Goal: Task Accomplishment & Management: Manage account settings

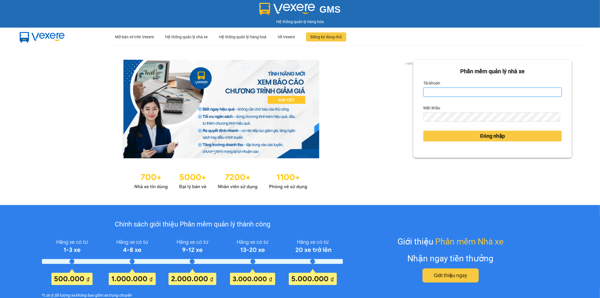
drag, startPoint x: 0, startPoint y: 0, endPoint x: 445, endPoint y: 88, distance: 453.4
click at [444, 88] on input "Tài khoản" at bounding box center [492, 91] width 138 height 9
type input "kieuoanh.tankimchi"
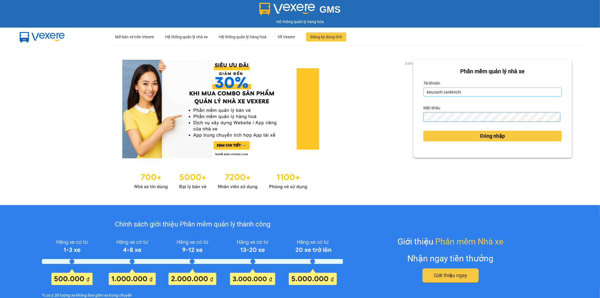
click at [423, 131] on button "Đăng nhập" at bounding box center [492, 136] width 138 height 11
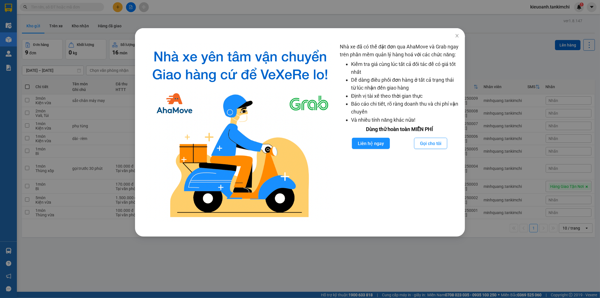
click at [142, 45] on div at bounding box center [240, 132] width 199 height 179
click at [102, 32] on div "Nhà xe đã có thể đặt đơn qua AhaMove và Grab ngay trên phần mềm quản lý hàng ho…" at bounding box center [300, 149] width 600 height 298
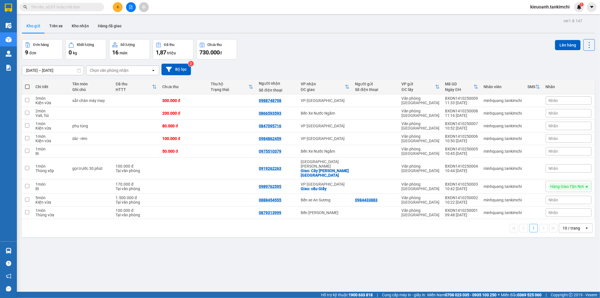
click at [85, 7] on input "text" at bounding box center [64, 7] width 66 height 6
paste input "0932556599"
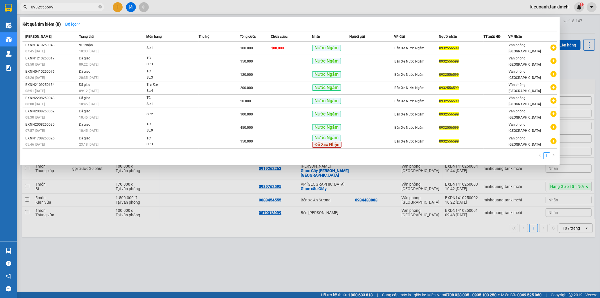
type input "0932556599"
click at [98, 9] on span at bounding box center [99, 7] width 3 height 5
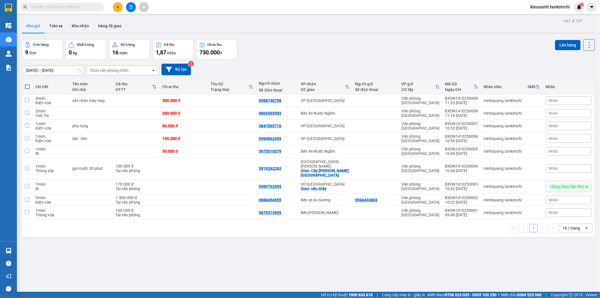
click at [85, 9] on input "text" at bounding box center [64, 7] width 66 height 6
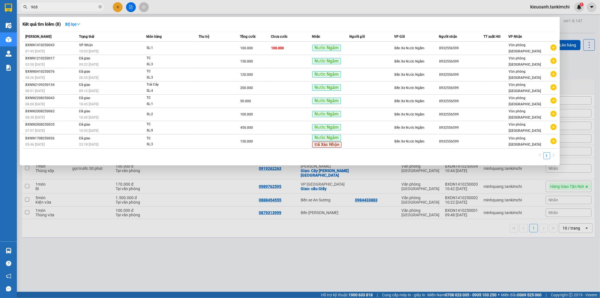
type input "9689"
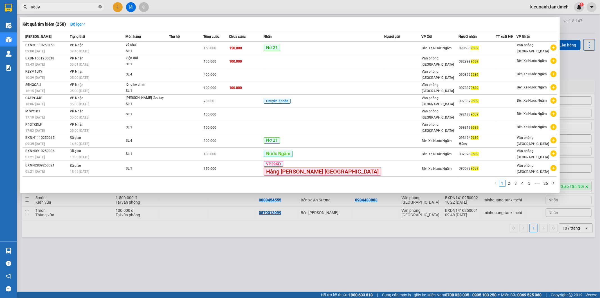
click at [99, 7] on icon "close-circle" at bounding box center [99, 6] width 3 height 3
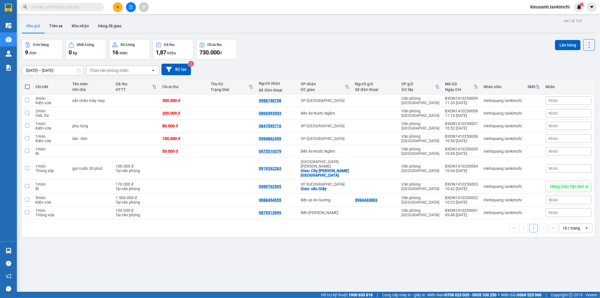
click at [84, 7] on input "text" at bounding box center [64, 7] width 66 height 6
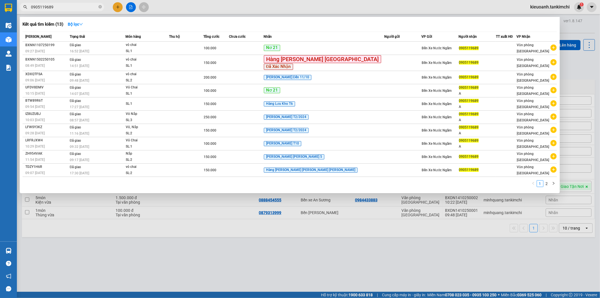
click at [84, 7] on input "0905119689" at bounding box center [64, 7] width 66 height 6
click at [64, 5] on input "0905119689" at bounding box center [64, 7] width 66 height 6
drag, startPoint x: 43, startPoint y: 10, endPoint x: 19, endPoint y: 11, distance: 24.5
click at [19, 11] on div "Kết quả [PERSON_NAME] ( 13 ) Bộ lọc Mã ĐH Trạng thái Món hàng Thu hộ Tổng [PERS…" at bounding box center [55, 7] width 110 height 10
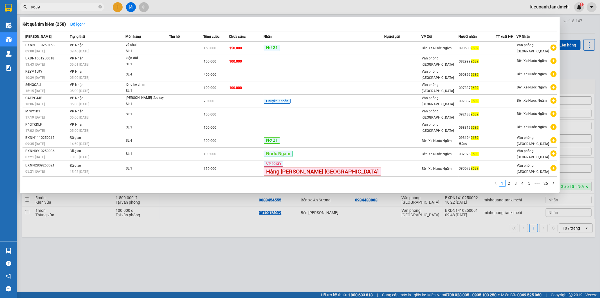
click at [66, 7] on input "9689" at bounding box center [64, 7] width 66 height 6
type input "9689"
drag, startPoint x: 147, startPoint y: 253, endPoint x: 124, endPoint y: 223, distance: 38.0
click at [147, 252] on div at bounding box center [300, 149] width 600 height 298
click at [70, 9] on input "9689" at bounding box center [64, 7] width 66 height 6
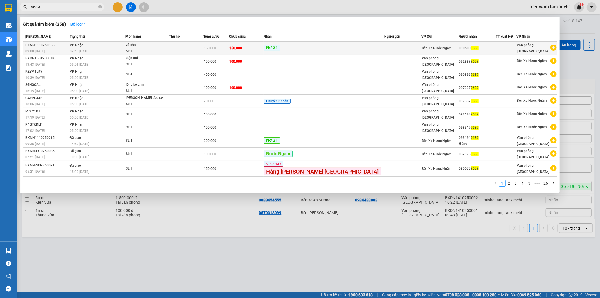
click at [101, 45] on td "[PERSON_NAME] 09:46 [DATE]" at bounding box center [96, 48] width 57 height 13
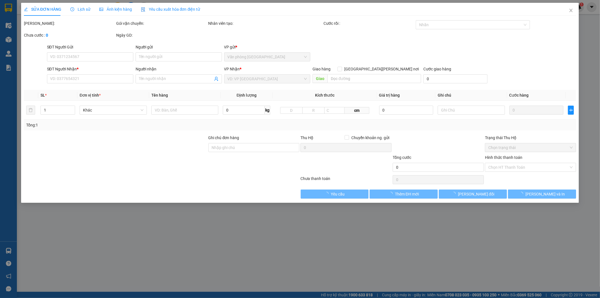
click at [77, 12] on div "Lịch sử" at bounding box center [80, 9] width 20 height 6
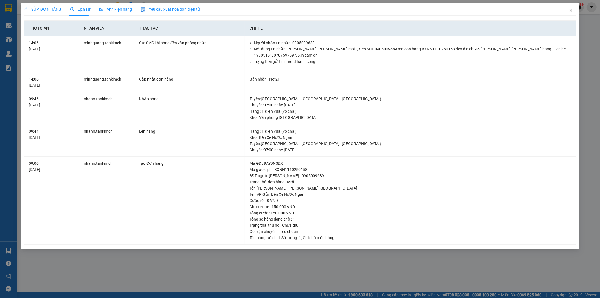
click at [165, 261] on div "SỬA ĐƠN HÀNG Lịch sử [PERSON_NAME] hàng Yêu cầu xuất [PERSON_NAME] điện tử Tota…" at bounding box center [300, 149] width 600 height 298
click at [571, 12] on icon "close" at bounding box center [571, 10] width 5 height 5
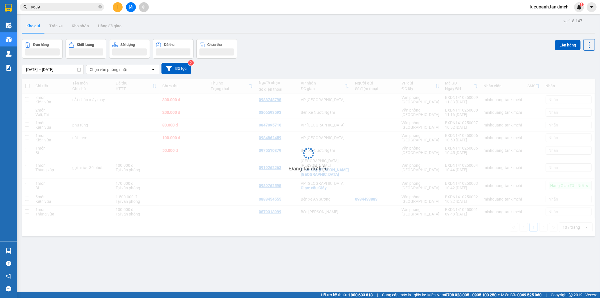
click at [59, 6] on input "9689" at bounding box center [64, 7] width 66 height 6
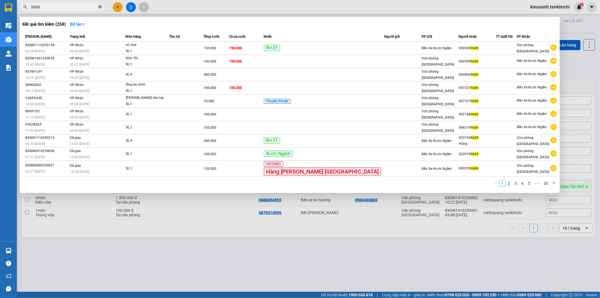
click at [99, 7] on icon "close-circle" at bounding box center [99, 6] width 3 height 3
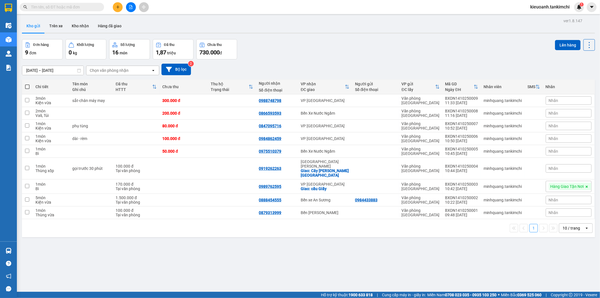
click at [91, 7] on input "text" at bounding box center [64, 7] width 66 height 6
click at [98, 8] on span at bounding box center [62, 7] width 84 height 8
click at [92, 8] on input "text" at bounding box center [64, 7] width 66 height 6
click at [86, 6] on input "text" at bounding box center [64, 7] width 66 height 6
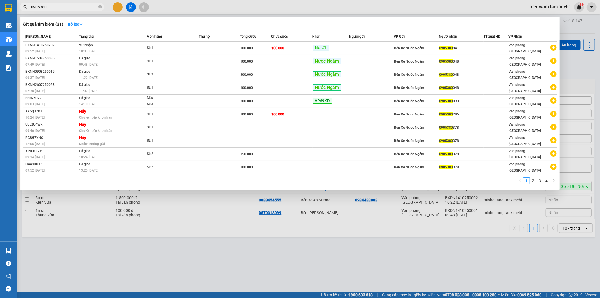
type input "0905380"
click at [102, 7] on span "0905380" at bounding box center [62, 7] width 84 height 8
click at [100, 7] on icon "close-circle" at bounding box center [99, 6] width 3 height 3
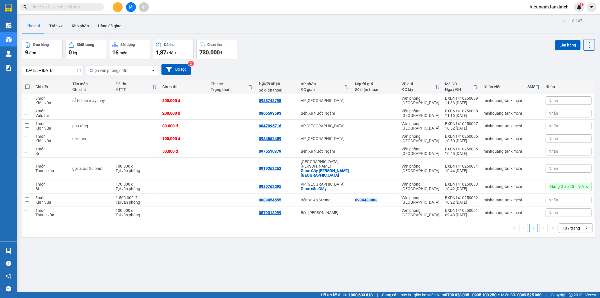
click at [84, 8] on input "text" at bounding box center [64, 7] width 66 height 6
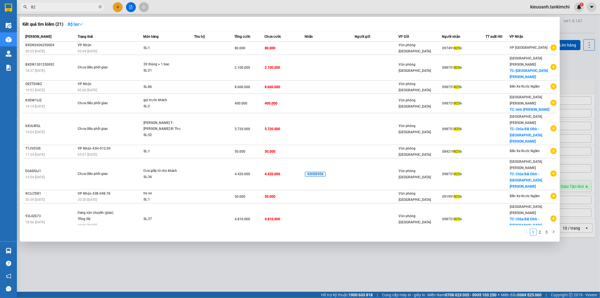
type input "8"
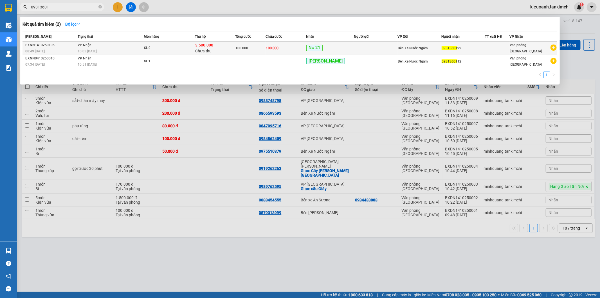
type input "09313601"
click at [98, 45] on td "[PERSON_NAME] 10:03 [DATE]" at bounding box center [110, 48] width 67 height 13
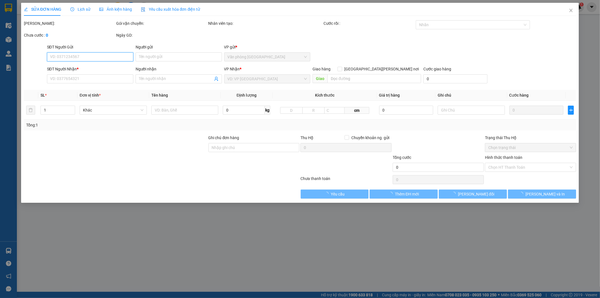
type input "0931360122"
type input "3.500.000"
type input "100.000"
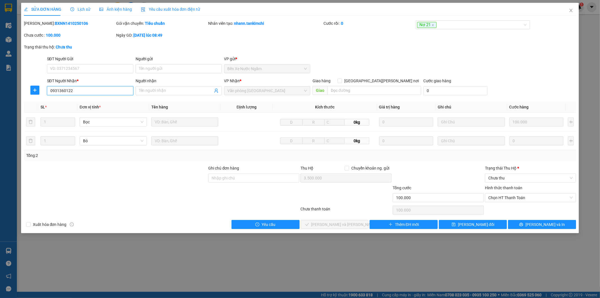
click at [69, 92] on input "0931360122" at bounding box center [90, 90] width 86 height 9
type input "0931360112"
click at [478, 226] on span "[PERSON_NAME] đổi" at bounding box center [476, 224] width 36 height 6
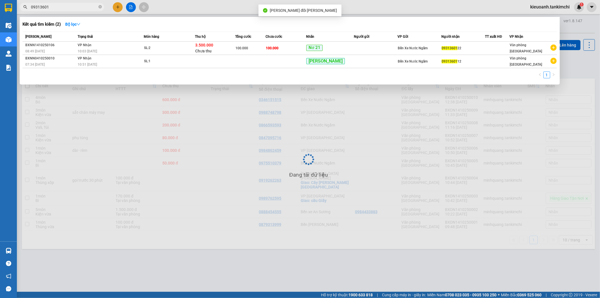
click at [63, 8] on input "09313601" at bounding box center [64, 7] width 66 height 6
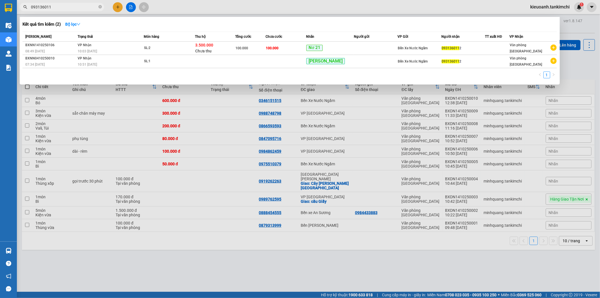
click at [63, 8] on input "093136011" at bounding box center [64, 7] width 66 height 6
type input "093136011"
click at [80, 11] on div at bounding box center [300, 149] width 600 height 298
click at [79, 10] on span "093136011" at bounding box center [62, 7] width 84 height 8
click at [80, 8] on input "093136011" at bounding box center [64, 7] width 66 height 6
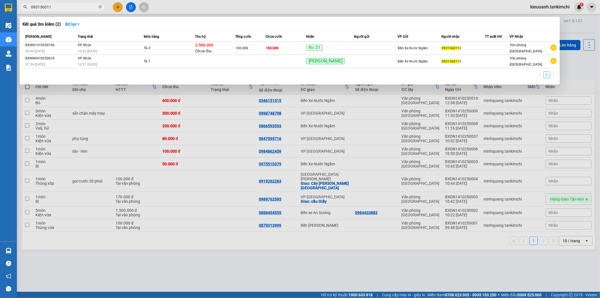
click at [80, 8] on input "093136011" at bounding box center [64, 7] width 66 height 6
click at [100, 8] on icon "close-circle" at bounding box center [99, 6] width 3 height 3
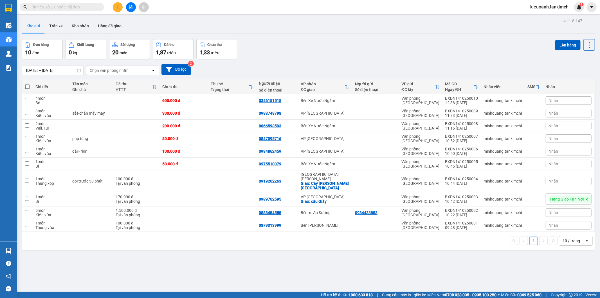
click at [92, 8] on input "text" at bounding box center [64, 7] width 66 height 6
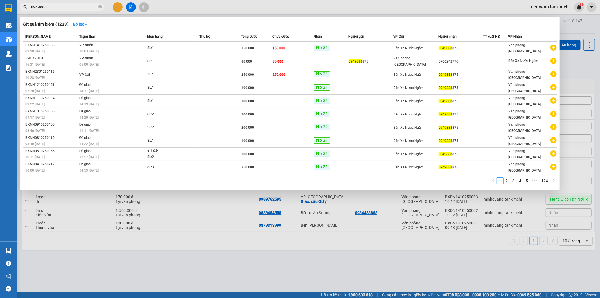
click at [54, 7] on input "0949888" at bounding box center [64, 7] width 66 height 6
type input "0949888"
click at [100, 7] on icon "close-circle" at bounding box center [99, 6] width 3 height 3
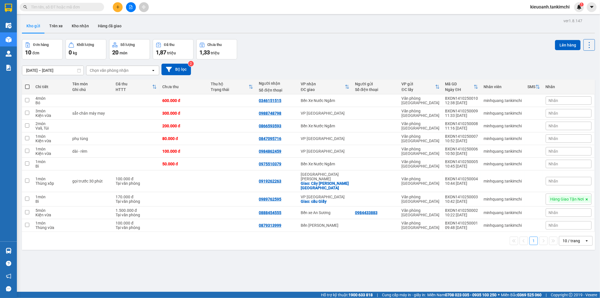
click at [91, 7] on input "text" at bounding box center [64, 7] width 66 height 6
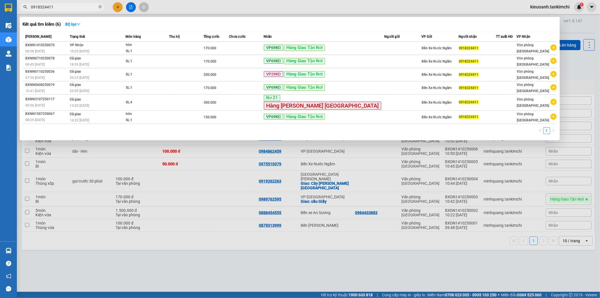
type input "0918324411"
click at [100, 6] on icon "close-circle" at bounding box center [99, 6] width 3 height 3
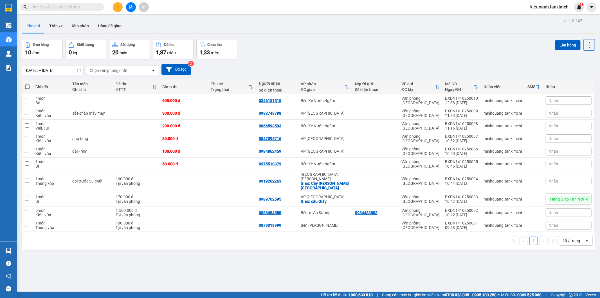
click at [84, 8] on input "text" at bounding box center [64, 7] width 66 height 6
click at [68, 10] on span at bounding box center [62, 7] width 84 height 8
click at [68, 8] on input "text" at bounding box center [64, 7] width 66 height 6
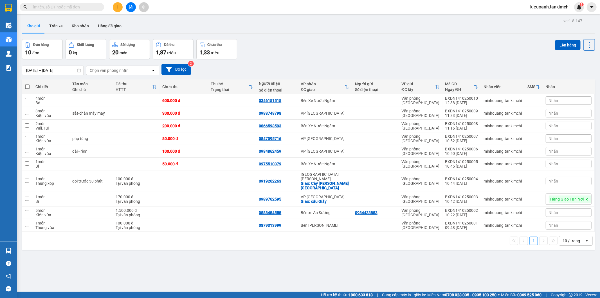
click at [91, 8] on input "text" at bounding box center [64, 7] width 66 height 6
click at [90, 7] on input "text" at bounding box center [64, 7] width 66 height 6
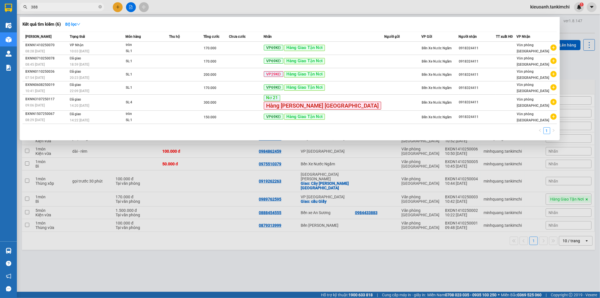
type input "3889"
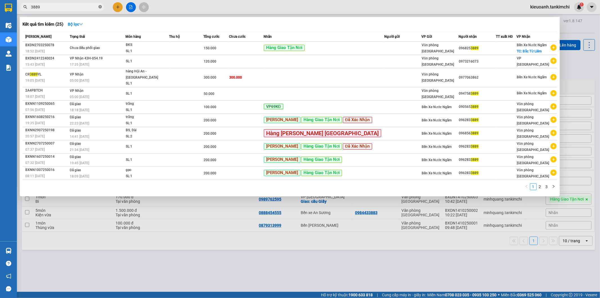
click at [101, 6] on icon "close-circle" at bounding box center [99, 6] width 3 height 3
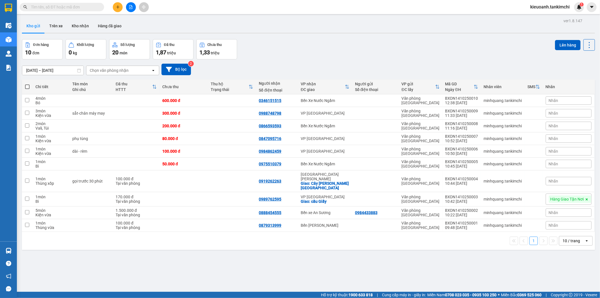
click at [92, 8] on input "text" at bounding box center [64, 7] width 66 height 6
click at [81, 8] on input "text" at bounding box center [64, 7] width 66 height 6
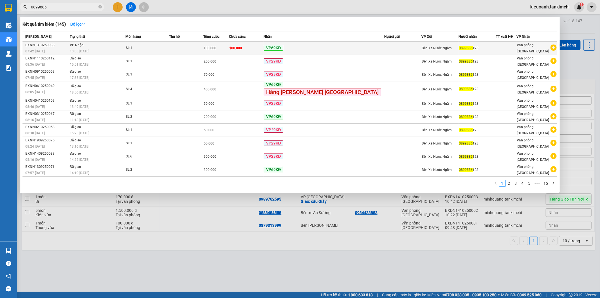
type input "0899886"
click at [109, 49] on div "10:03 [DATE]" at bounding box center [98, 51] width 56 height 6
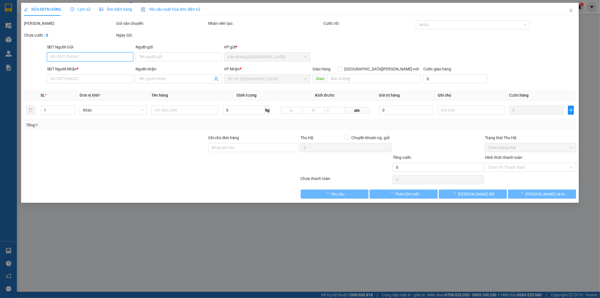
type input "0899886123"
type input "100.000"
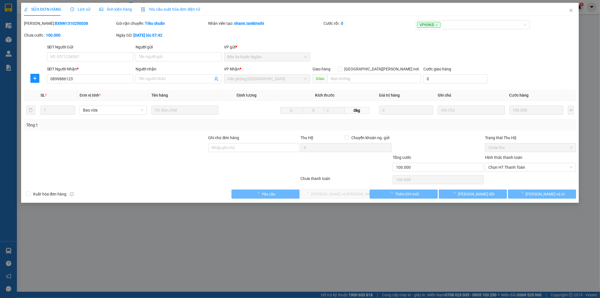
click at [87, 12] on span "Lịch sử" at bounding box center [80, 9] width 20 height 5
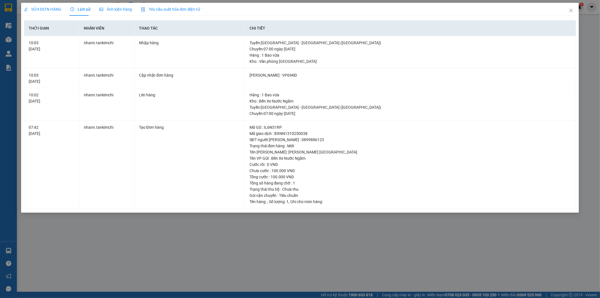
click at [264, 237] on div "SỬA ĐƠN HÀNG Lịch sử [PERSON_NAME] hàng Yêu cầu xuất [PERSON_NAME] điện tử Tota…" at bounding box center [300, 149] width 600 height 298
click at [572, 9] on icon "close" at bounding box center [571, 10] width 5 height 5
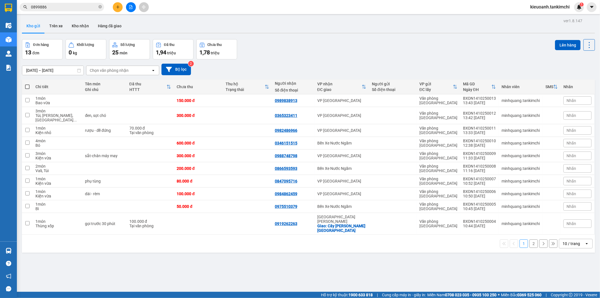
click at [71, 1] on div "Kết quả [PERSON_NAME] ( 145 ) Bộ lọc Mã ĐH Trạng thái Món hàng Thu hộ Tổng [PER…" at bounding box center [300, 7] width 600 height 14
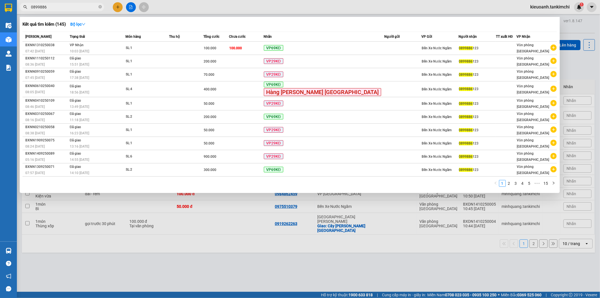
click at [73, 5] on input "0899886" at bounding box center [64, 7] width 66 height 6
click at [77, 7] on input "0899886" at bounding box center [64, 7] width 66 height 6
click at [101, 4] on span at bounding box center [99, 7] width 3 height 6
click at [102, 7] on span "0899886" at bounding box center [62, 7] width 84 height 8
click at [99, 7] on icon "close-circle" at bounding box center [99, 6] width 3 height 3
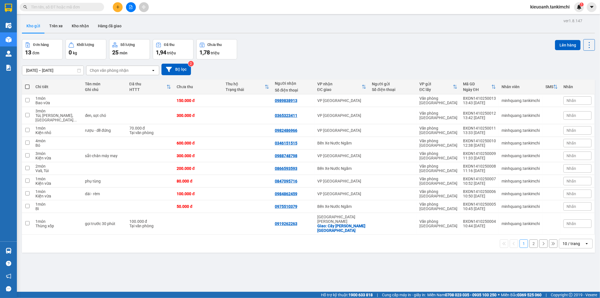
click at [91, 7] on input "text" at bounding box center [64, 7] width 66 height 6
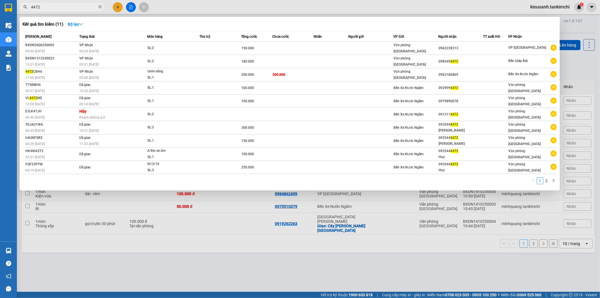
type input "4472"
click at [98, 3] on span "4472" at bounding box center [62, 7] width 84 height 8
click at [84, 8] on input "4472" at bounding box center [64, 7] width 66 height 6
click at [100, 7] on icon "close-circle" at bounding box center [99, 6] width 3 height 3
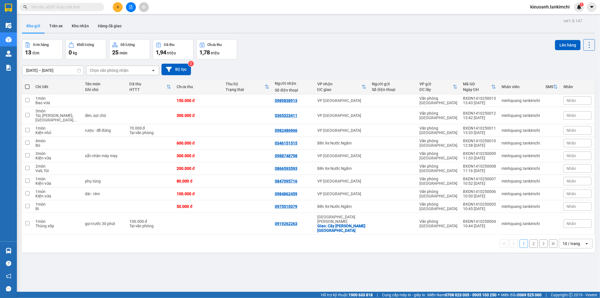
click at [80, 10] on input "text" at bounding box center [64, 7] width 66 height 6
click at [97, 8] on span at bounding box center [62, 7] width 84 height 8
click at [97, 7] on input "text" at bounding box center [64, 7] width 66 height 6
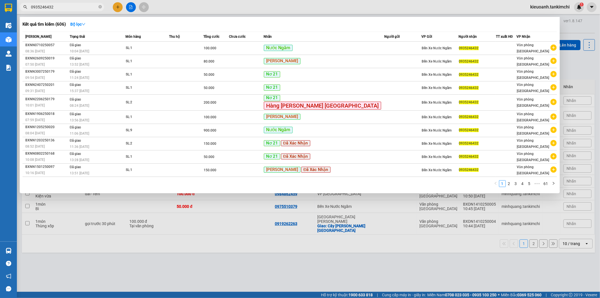
click at [66, 6] on input "0935246432" at bounding box center [64, 7] width 66 height 6
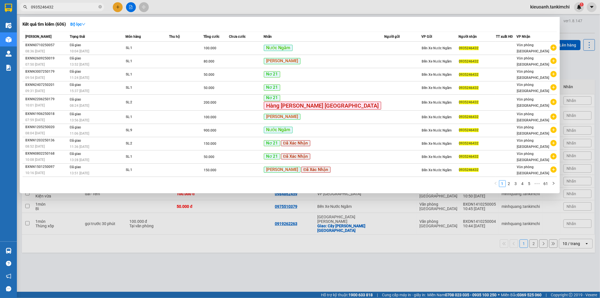
click at [66, 6] on input "0935246432" at bounding box center [64, 7] width 66 height 6
click at [74, 7] on input "0935246432" at bounding box center [64, 7] width 66 height 6
click at [77, 9] on input "0935246432" at bounding box center [64, 7] width 66 height 6
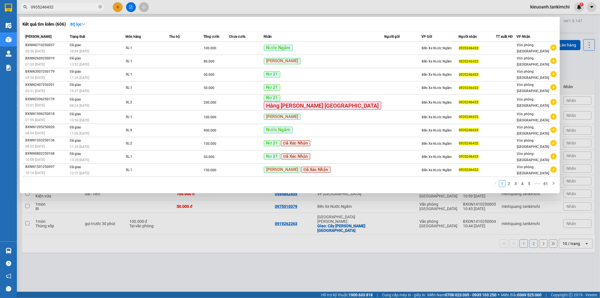
click at [77, 9] on input "0935246432" at bounding box center [64, 7] width 66 height 6
click at [61, 6] on input "0935246432" at bounding box center [64, 7] width 66 height 6
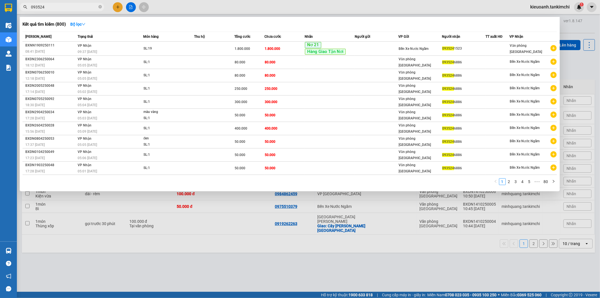
click at [61, 6] on input "093524" at bounding box center [64, 7] width 66 height 6
paste input "6432"
click at [71, 7] on input "0935246432" at bounding box center [64, 7] width 66 height 6
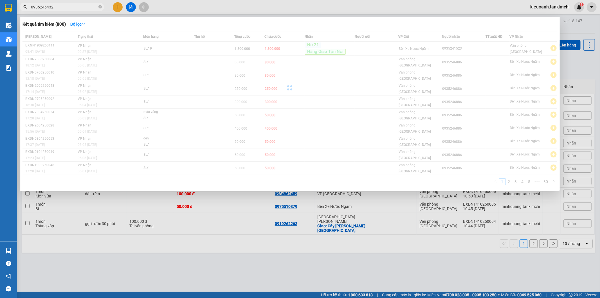
click at [71, 7] on input "0935246432" at bounding box center [64, 7] width 66 height 6
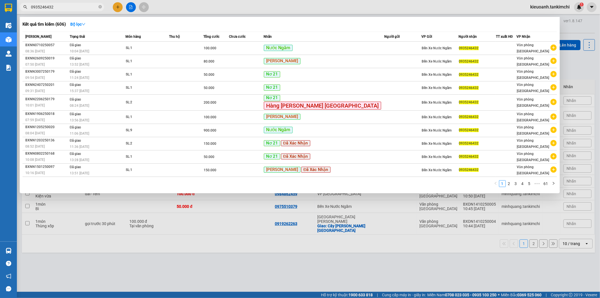
click at [53, 6] on input "0935246432" at bounding box center [64, 7] width 66 height 6
click at [60, 7] on input "0935246432" at bounding box center [64, 7] width 66 height 6
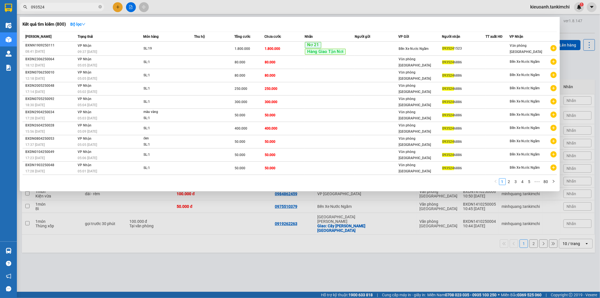
click at [60, 7] on input "093524" at bounding box center [64, 7] width 66 height 6
paste input "6432"
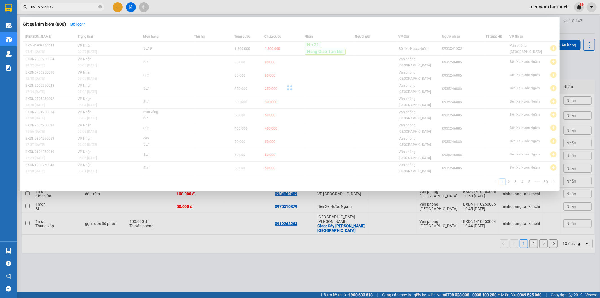
click at [57, 7] on input "0935246432" at bounding box center [64, 7] width 66 height 6
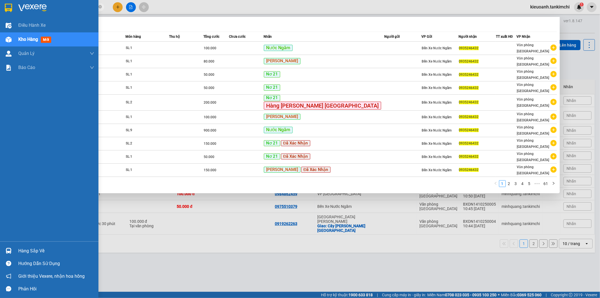
drag, startPoint x: 43, startPoint y: 8, endPoint x: 16, endPoint y: 10, distance: 27.6
click at [16, 10] on section "Kết quả [PERSON_NAME] ( 606 ) Bộ lọc Mã ĐH Trạng thái Món hàng Thu hộ Tổng [PER…" at bounding box center [300, 149] width 600 height 298
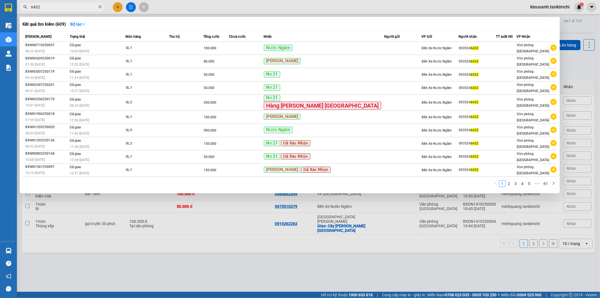
type input "6432"
click at [100, 8] on icon "close-circle" at bounding box center [99, 6] width 3 height 3
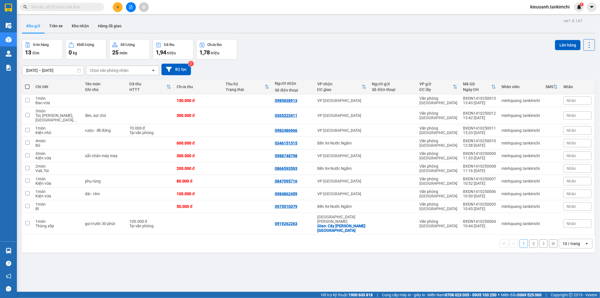
click at [88, 7] on input "text" at bounding box center [64, 7] width 66 height 6
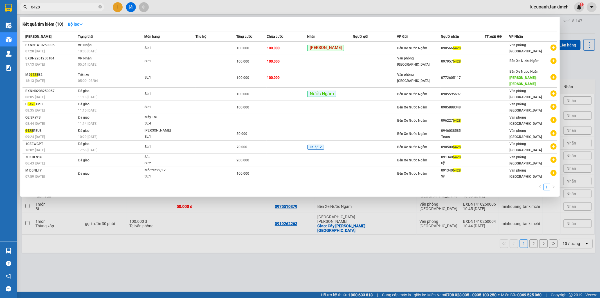
type input "6428"
click at [99, 9] on span at bounding box center [99, 7] width 3 height 5
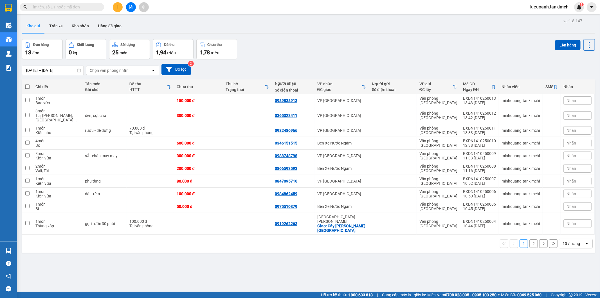
click at [85, 8] on input "text" at bounding box center [64, 7] width 66 height 6
paste input "0905119689"
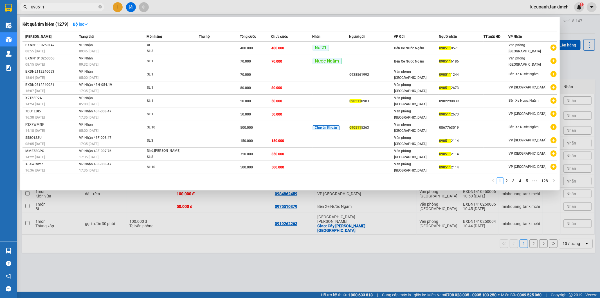
click at [65, 8] on input "090511" at bounding box center [64, 7] width 66 height 6
paste input "9689"
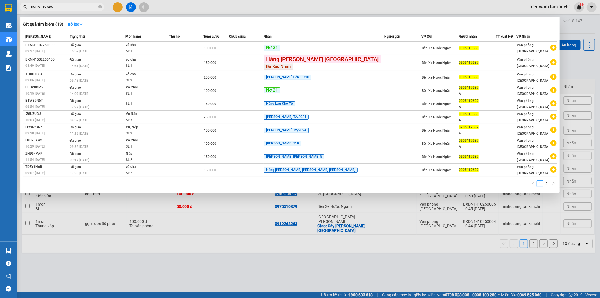
drag, startPoint x: 43, startPoint y: 9, endPoint x: 21, endPoint y: 9, distance: 21.9
click at [21, 9] on span "0905119689" at bounding box center [62, 7] width 84 height 8
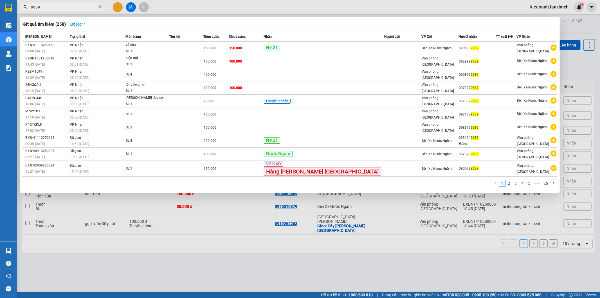
type input "9689"
click at [119, 47] on td "[PERSON_NAME] 09:46 [DATE]" at bounding box center [96, 48] width 57 height 13
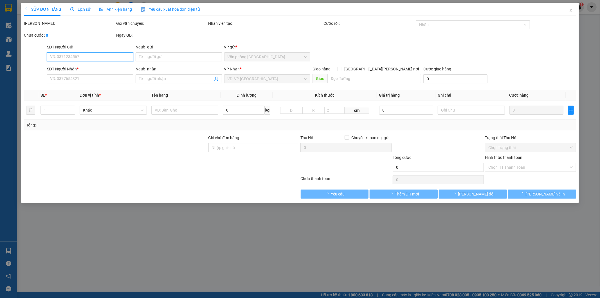
type input "0905009689"
type input "150.000"
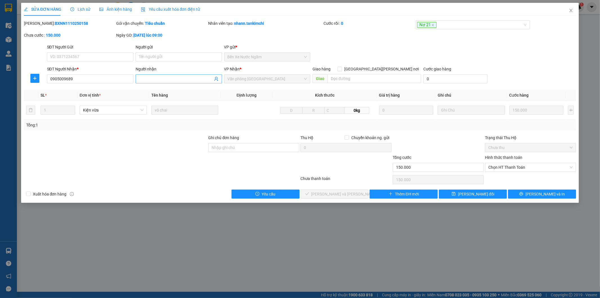
click at [153, 79] on input "Người nhận" at bounding box center [176, 79] width 74 height 6
type input "0905119689"
click at [472, 196] on span "[PERSON_NAME] đổi" at bounding box center [476, 194] width 36 height 6
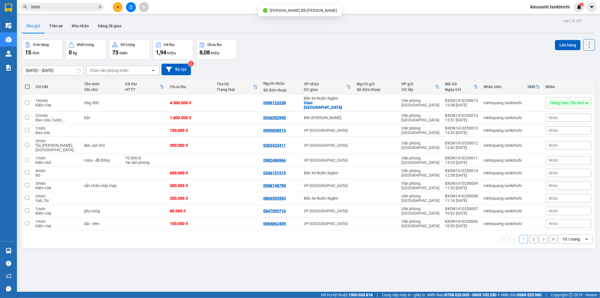
click at [71, 6] on input "9689" at bounding box center [64, 7] width 66 height 6
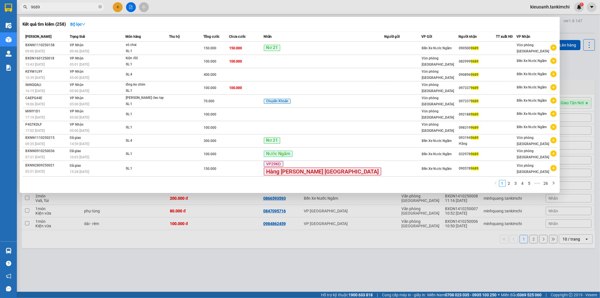
click at [74, 8] on input "9689" at bounding box center [64, 7] width 66 height 6
click at [99, 7] on icon "close-circle" at bounding box center [99, 6] width 3 height 3
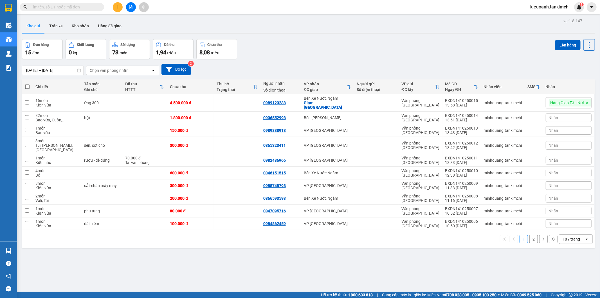
click at [82, 7] on input "text" at bounding box center [64, 7] width 66 height 6
paste input "9689"
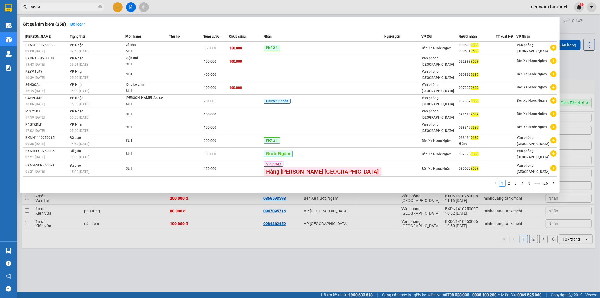
type input "9689"
click at [100, 7] on icon "close-circle" at bounding box center [99, 6] width 3 height 3
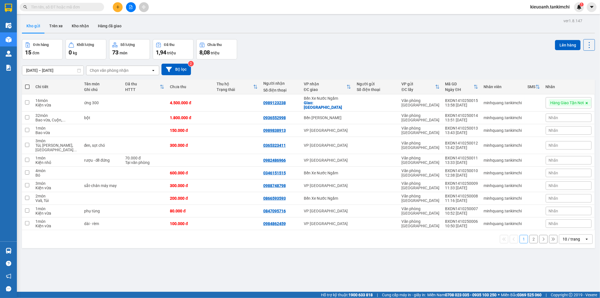
click at [91, 7] on input "text" at bounding box center [64, 7] width 66 height 6
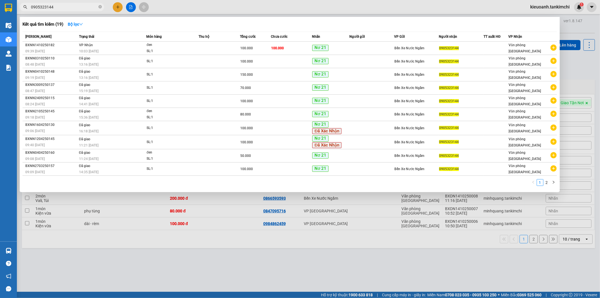
click at [66, 10] on input "0905323144" at bounding box center [64, 7] width 66 height 6
type input "0905323144"
click at [100, 9] on span at bounding box center [99, 7] width 3 height 5
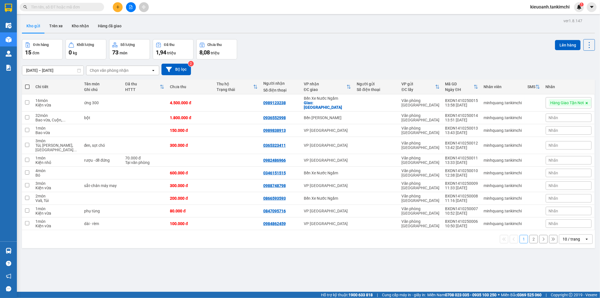
click at [91, 9] on input "text" at bounding box center [64, 7] width 66 height 6
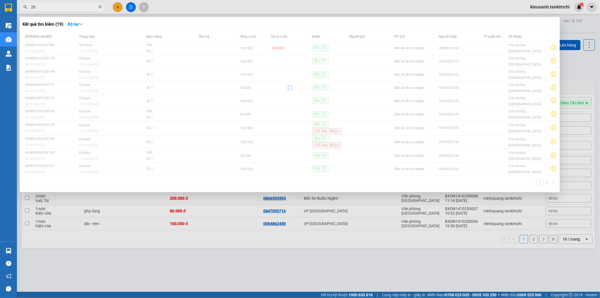
type input "2"
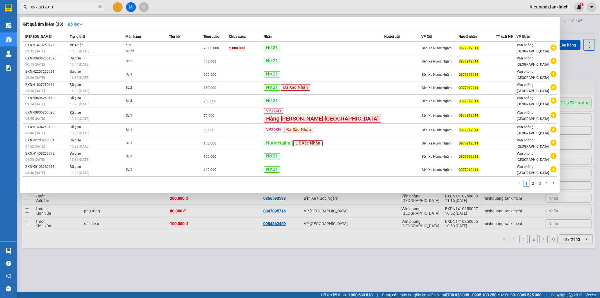
type input "0977912011"
click at [99, 9] on span at bounding box center [99, 7] width 3 height 5
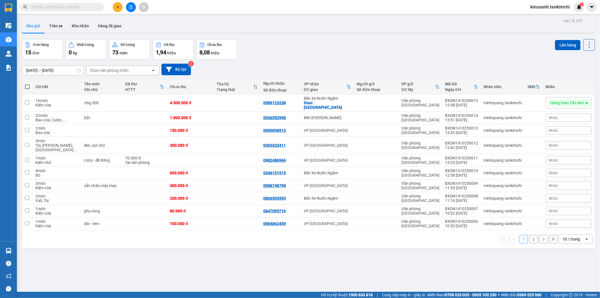
click at [90, 7] on input "text" at bounding box center [64, 7] width 66 height 6
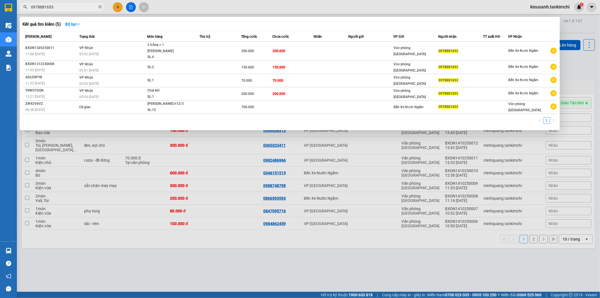
type input "0978881653"
click at [100, 8] on icon "close-circle" at bounding box center [99, 6] width 3 height 3
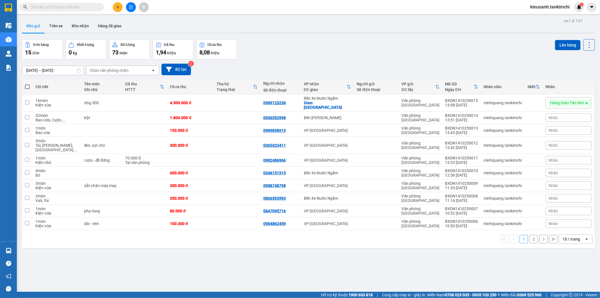
click at [81, 9] on input "text" at bounding box center [64, 7] width 66 height 6
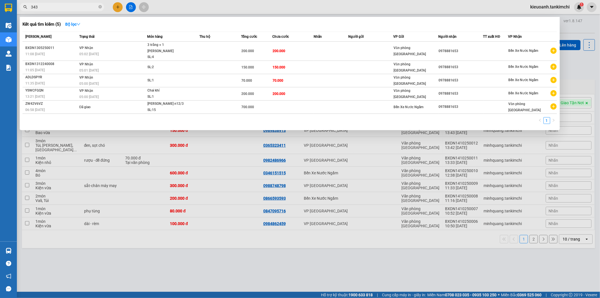
type input "3433"
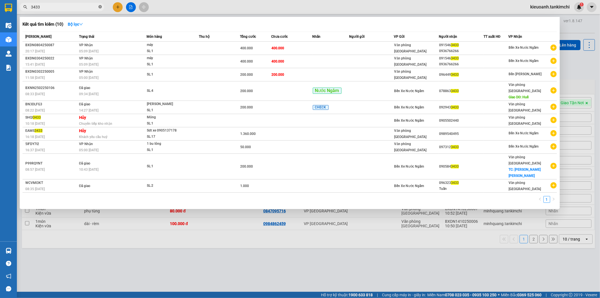
click at [99, 7] on icon "close-circle" at bounding box center [99, 6] width 3 height 3
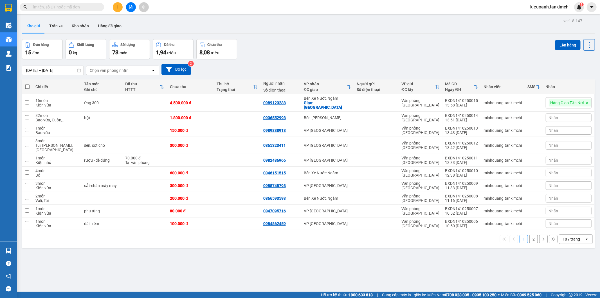
click at [87, 7] on input "text" at bounding box center [64, 7] width 66 height 6
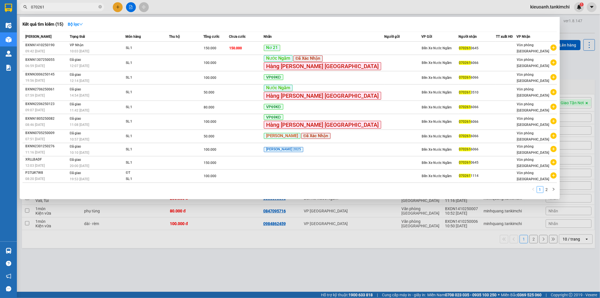
type input "070261"
click at [100, 6] on icon "close-circle" at bounding box center [99, 6] width 3 height 3
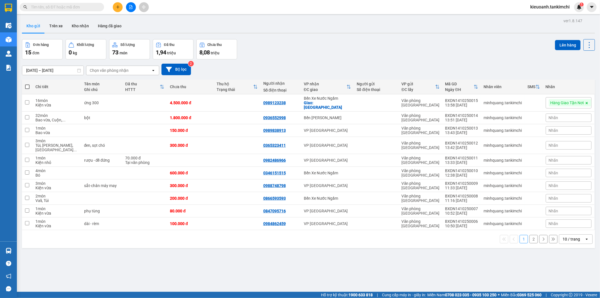
click at [91, 6] on input "text" at bounding box center [64, 7] width 66 height 6
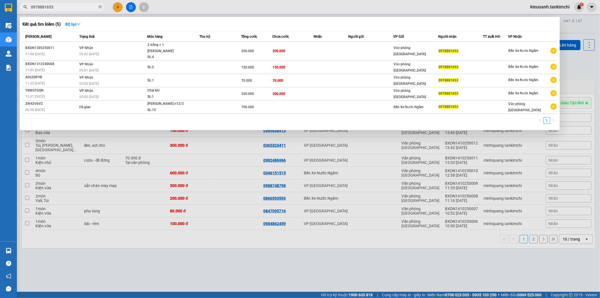
click at [69, 6] on input "0978881653" at bounding box center [64, 7] width 66 height 6
type input "0978881653"
click at [99, 6] on icon "close-circle" at bounding box center [99, 6] width 3 height 3
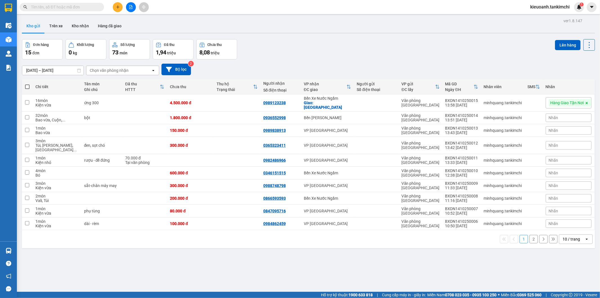
click at [93, 7] on input "text" at bounding box center [64, 7] width 66 height 6
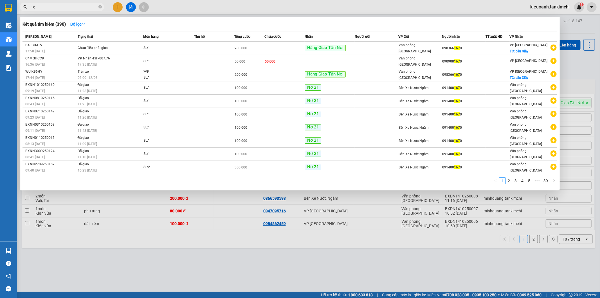
type input "1"
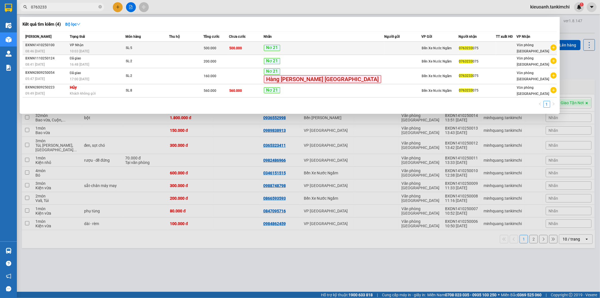
click at [120, 49] on div "10:03 [DATE]" at bounding box center [98, 51] width 56 height 6
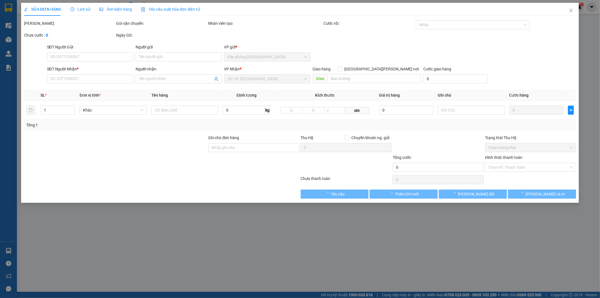
click at [85, 12] on div "Lịch sử" at bounding box center [80, 9] width 20 height 6
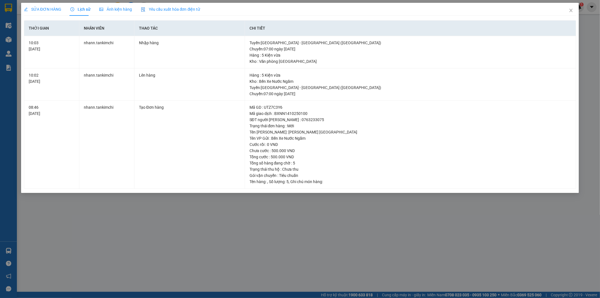
drag, startPoint x: 258, startPoint y: 268, endPoint x: 254, endPoint y: 268, distance: 3.9
click at [256, 268] on div "SỬA ĐƠN HÀNG Lịch sử [PERSON_NAME] hàng Yêu cầu xuất [PERSON_NAME] điện tử Tota…" at bounding box center [300, 149] width 600 height 298
click at [568, 11] on span "Close" at bounding box center [571, 11] width 16 height 16
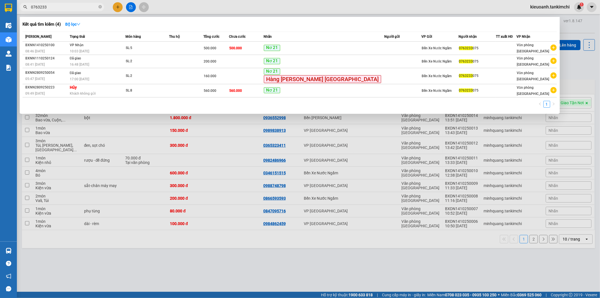
click at [75, 9] on input "0763233" at bounding box center [64, 7] width 66 height 6
click at [65, 6] on input "0763233" at bounding box center [64, 7] width 66 height 6
click at [65, 6] on input "0763233075" at bounding box center [64, 7] width 66 height 6
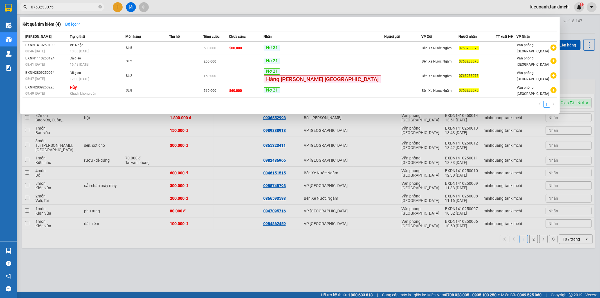
click at [65, 6] on input "0763233075" at bounding box center [64, 7] width 66 height 6
type input "0763233075"
click at [100, 6] on icon "close-circle" at bounding box center [99, 6] width 3 height 3
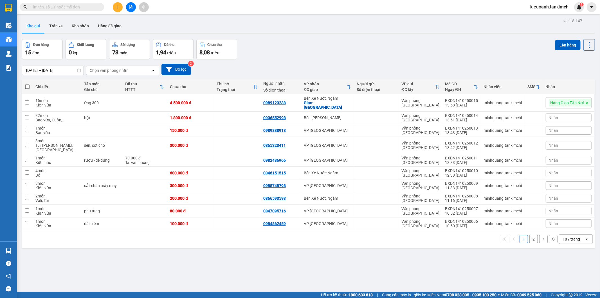
click at [94, 7] on input "text" at bounding box center [64, 7] width 66 height 6
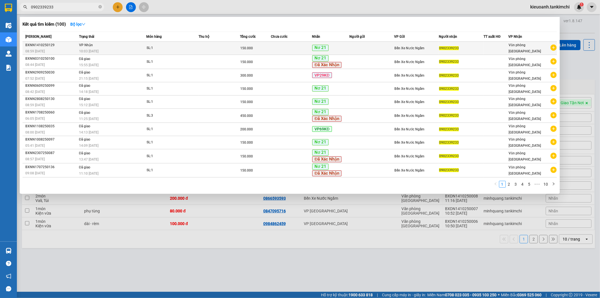
type input "0902339233"
click at [120, 48] on div "10:03 [DATE]" at bounding box center [112, 51] width 67 height 6
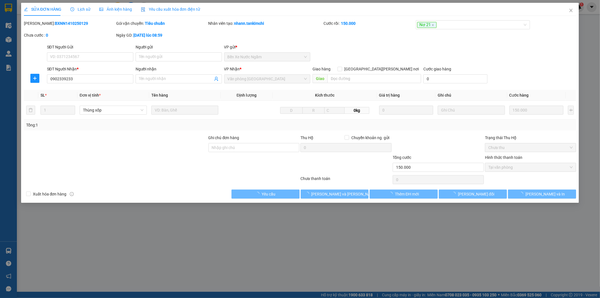
click at [84, 3] on div "Lịch sử" at bounding box center [80, 9] width 20 height 13
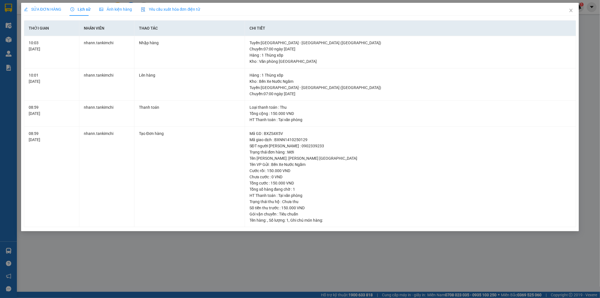
click at [83, 8] on span "Lịch sử" at bounding box center [80, 9] width 20 height 5
click at [254, 259] on div "SỬA ĐƠN HÀNG Lịch sử [PERSON_NAME] hàng Yêu cầu xuất [PERSON_NAME] điện tử Tota…" at bounding box center [300, 149] width 600 height 298
click at [573, 10] on icon "close" at bounding box center [571, 10] width 5 height 5
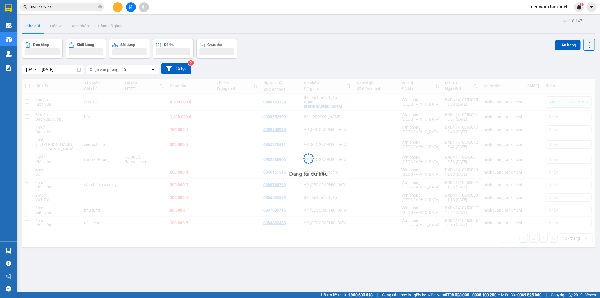
click at [75, 5] on input "0902339233" at bounding box center [64, 7] width 66 height 6
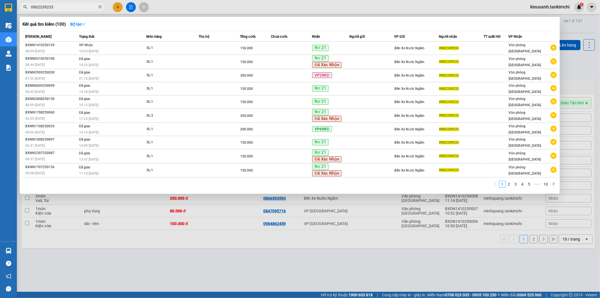
click at [102, 6] on span "0902339233" at bounding box center [62, 7] width 84 height 8
click at [100, 6] on icon "close-circle" at bounding box center [99, 6] width 3 height 3
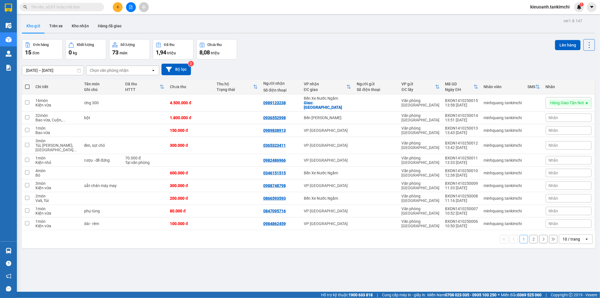
click at [88, 8] on input "text" at bounding box center [64, 7] width 66 height 6
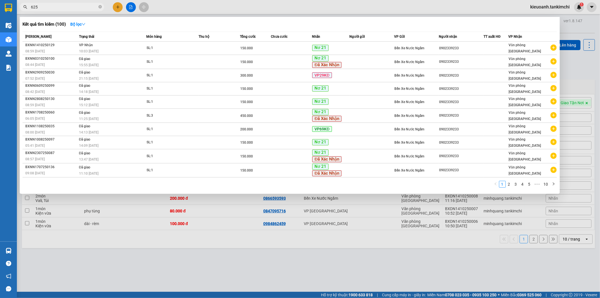
type input "6256"
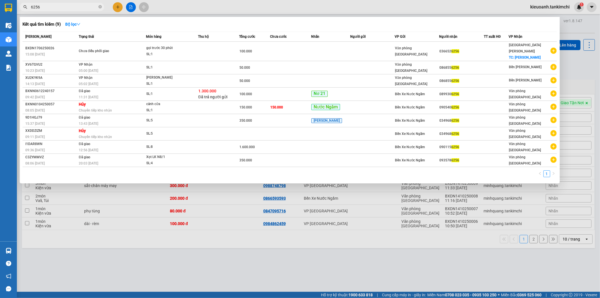
click at [86, 10] on input "6256" at bounding box center [64, 7] width 66 height 6
click at [101, 9] on span at bounding box center [99, 7] width 3 height 5
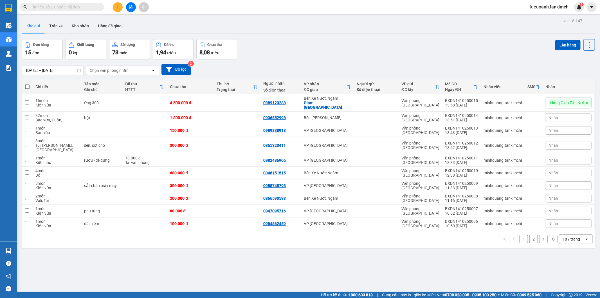
click at [68, 9] on input "text" at bounding box center [64, 7] width 66 height 6
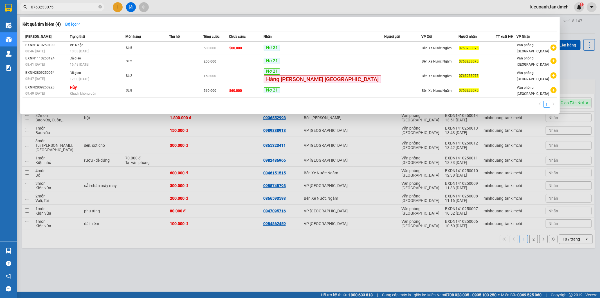
click at [76, 7] on input "0763233075" at bounding box center [64, 7] width 66 height 6
paste input "905950704"
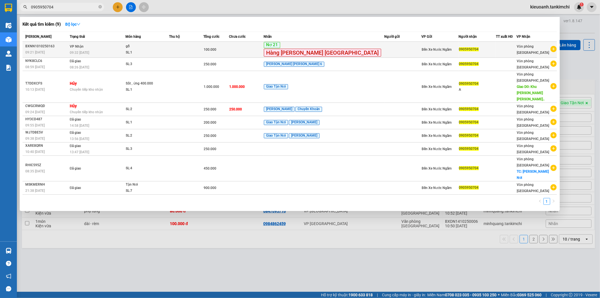
type input "0905950704"
click at [163, 46] on div "gỗ" at bounding box center [147, 46] width 42 height 6
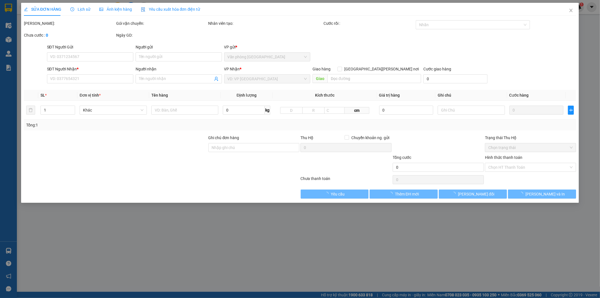
type input "0905950704"
type input "100.000"
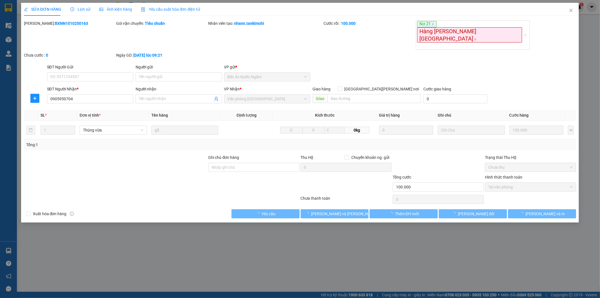
click at [87, 12] on div "Lịch sử" at bounding box center [80, 9] width 20 height 13
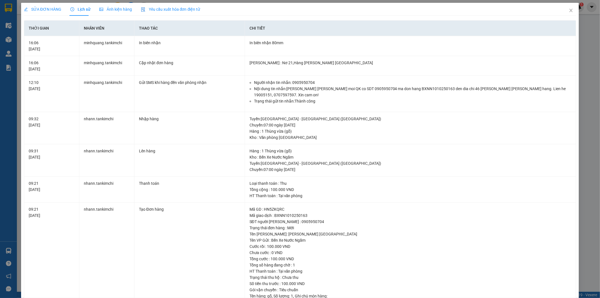
click at [585, 119] on div "SỬA ĐƠN HÀNG Lịch sử [PERSON_NAME] hàng Yêu cầu xuất [PERSON_NAME] điện tử Tota…" at bounding box center [300, 149] width 600 height 298
click at [569, 12] on icon "close" at bounding box center [571, 10] width 5 height 5
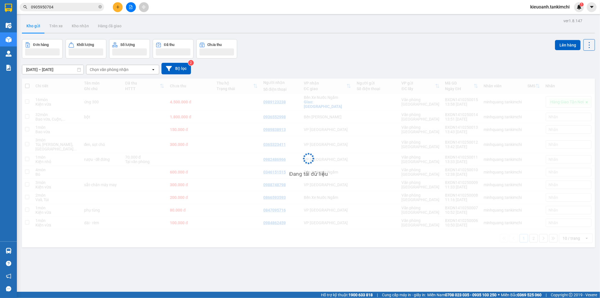
click at [72, 6] on input "0905950704" at bounding box center [64, 7] width 66 height 6
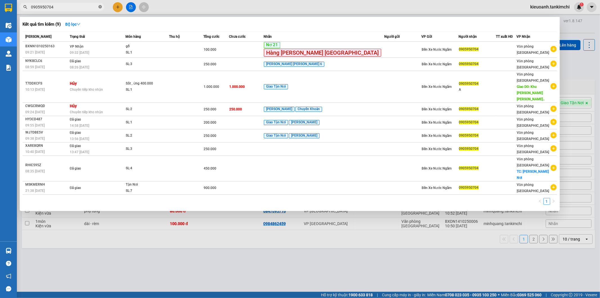
click at [100, 7] on icon "close-circle" at bounding box center [99, 6] width 3 height 3
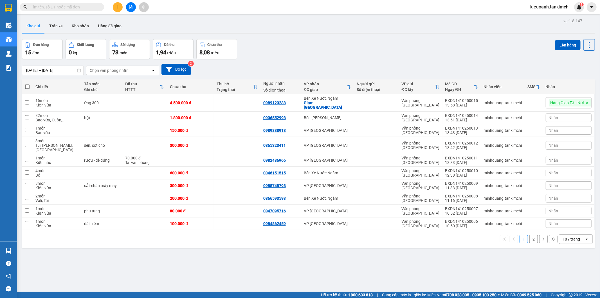
click at [85, 10] on span at bounding box center [62, 7] width 84 height 8
click at [82, 8] on input "text" at bounding box center [64, 7] width 66 height 6
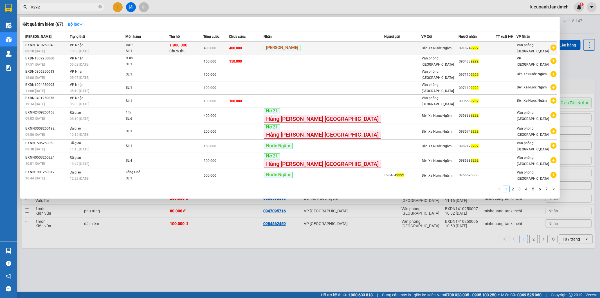
type input "9292"
click at [119, 51] on div "10:03 [DATE]" at bounding box center [98, 51] width 56 height 6
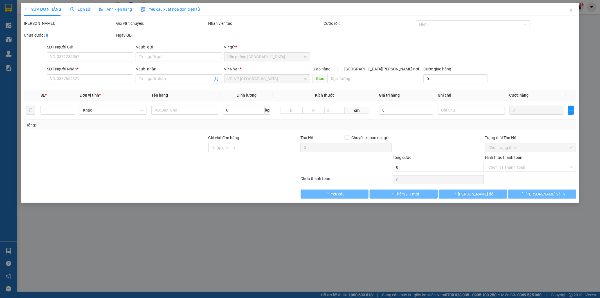
click at [74, 10] on span "Lịch sử" at bounding box center [80, 9] width 20 height 5
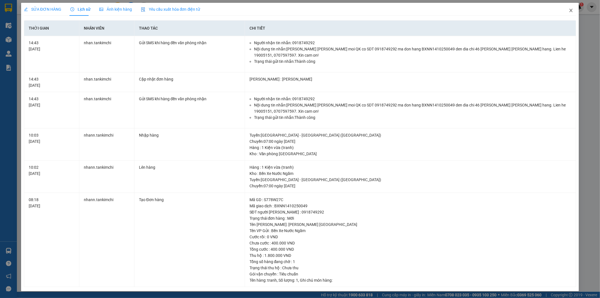
click at [572, 12] on icon "close" at bounding box center [571, 10] width 5 height 5
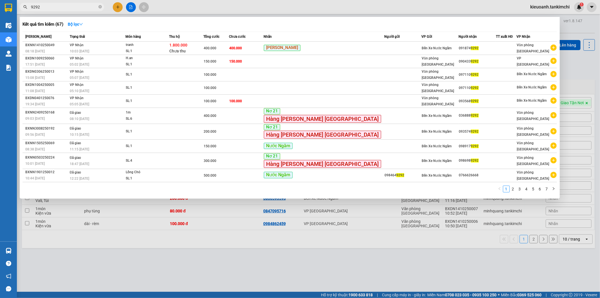
click at [68, 5] on input "9292" at bounding box center [64, 7] width 66 height 6
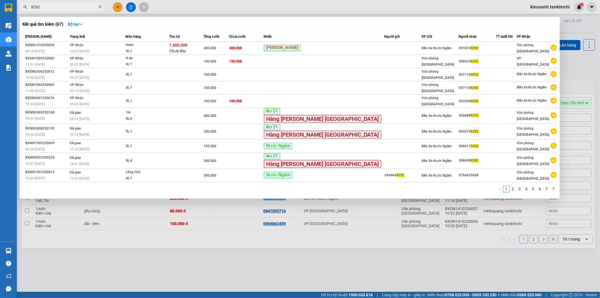
click at [68, 5] on input "9292" at bounding box center [64, 7] width 66 height 6
click at [67, 6] on input "9292" at bounding box center [64, 7] width 66 height 6
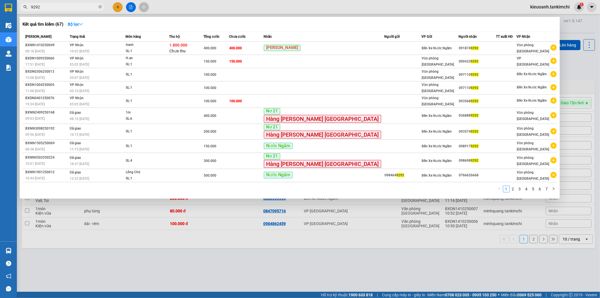
click at [62, 6] on input "9292" at bounding box center [64, 7] width 66 height 6
click at [100, 5] on icon "close-circle" at bounding box center [99, 6] width 3 height 3
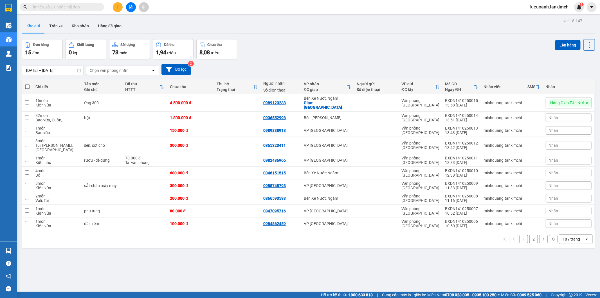
click at [94, 6] on input "text" at bounding box center [64, 7] width 66 height 6
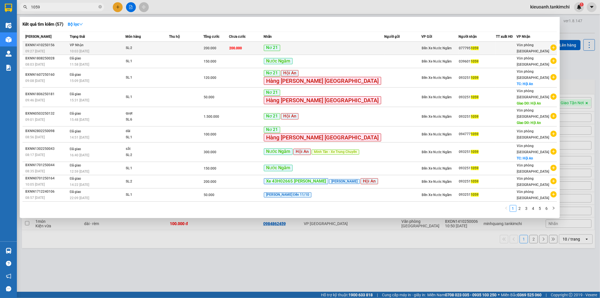
type input "1059"
click at [117, 45] on td "[PERSON_NAME] 10:03 [DATE]" at bounding box center [96, 48] width 57 height 13
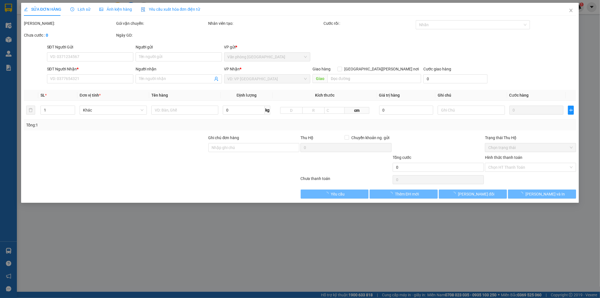
click at [80, 13] on div "Lịch sử" at bounding box center [80, 9] width 20 height 13
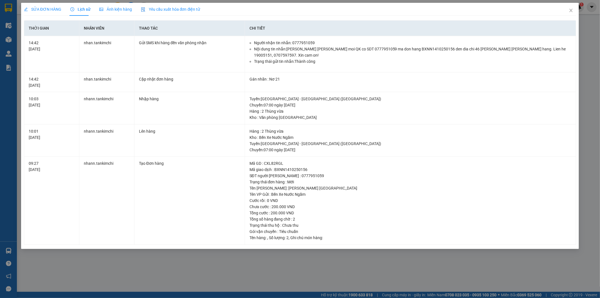
click at [208, 267] on div "SỬA ĐƠN HÀNG Lịch sử [PERSON_NAME] hàng Yêu cầu xuất [PERSON_NAME] điện tử Tota…" at bounding box center [300, 149] width 600 height 298
click at [569, 11] on icon "close" at bounding box center [571, 10] width 5 height 5
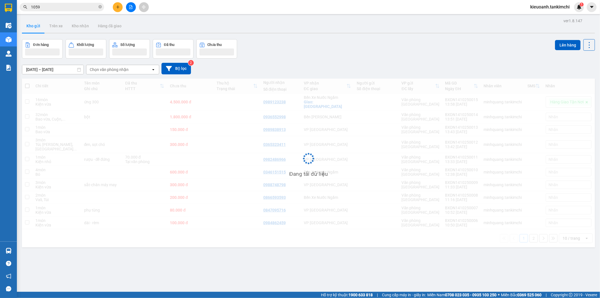
click at [86, 6] on input "1059" at bounding box center [64, 7] width 66 height 6
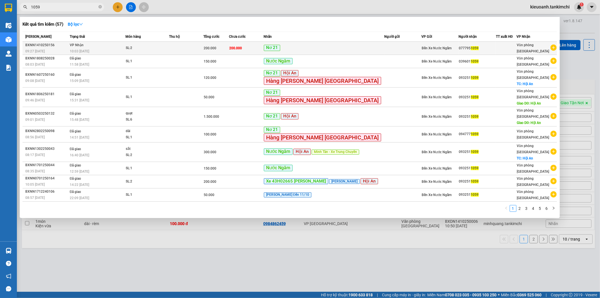
click at [169, 44] on td "SL: 2" at bounding box center [147, 48] width 44 height 13
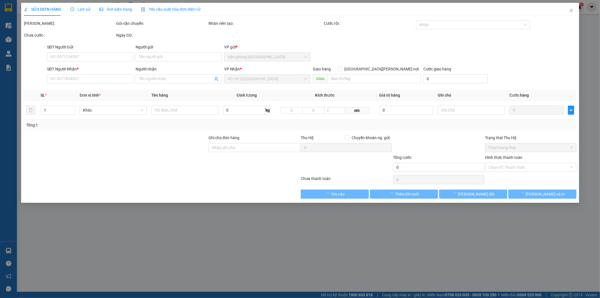
type input "0777951059"
type input "200.000"
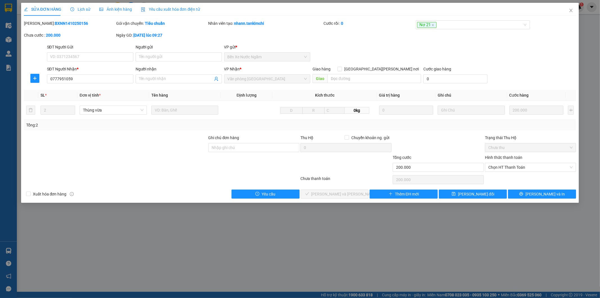
click at [82, 12] on span "Lịch sử" at bounding box center [80, 9] width 20 height 5
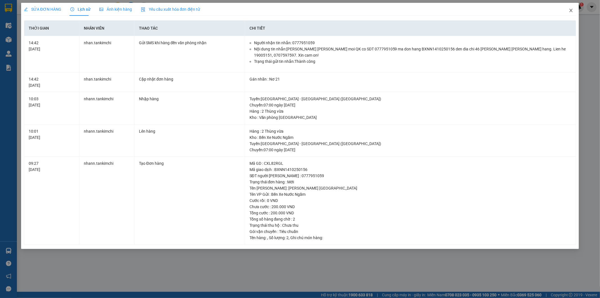
click at [571, 10] on icon "close" at bounding box center [571, 10] width 3 height 3
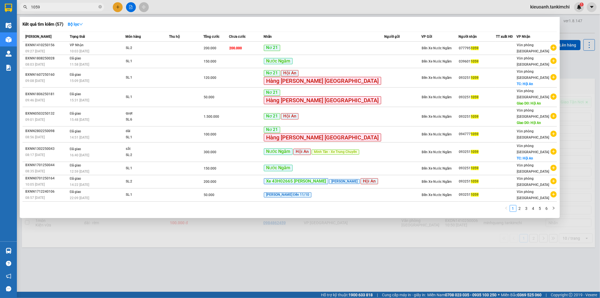
click at [61, 6] on input "1059" at bounding box center [64, 7] width 66 height 6
click at [71, 7] on input "1059" at bounding box center [64, 7] width 66 height 6
click at [101, 7] on icon "close-circle" at bounding box center [99, 6] width 3 height 3
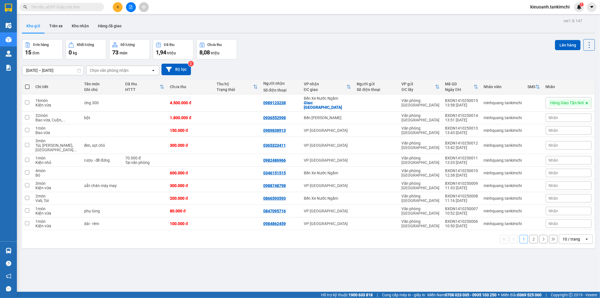
click at [86, 7] on input "text" at bounding box center [64, 7] width 66 height 6
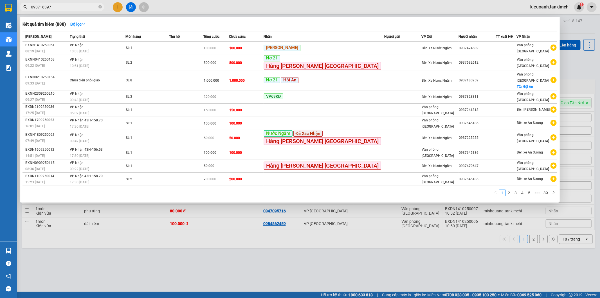
type input "0937183979"
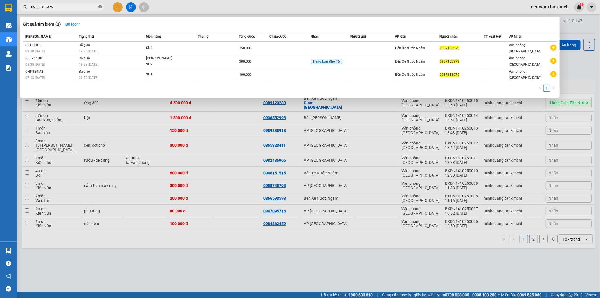
click at [99, 5] on icon "close-circle" at bounding box center [99, 6] width 3 height 3
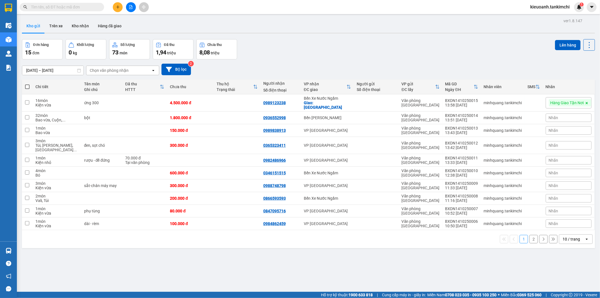
click at [94, 5] on input "text" at bounding box center [64, 7] width 66 height 6
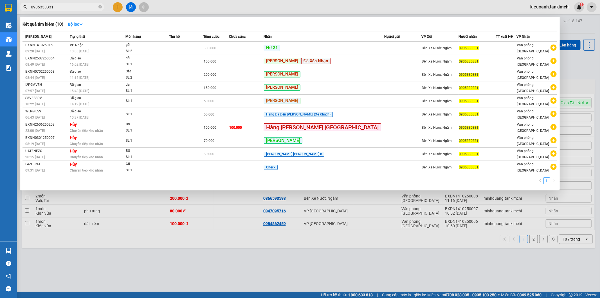
click at [75, 7] on input "0905330331" at bounding box center [64, 7] width 66 height 6
type input "0905330331"
click at [66, 5] on input "0905330331" at bounding box center [64, 7] width 66 height 6
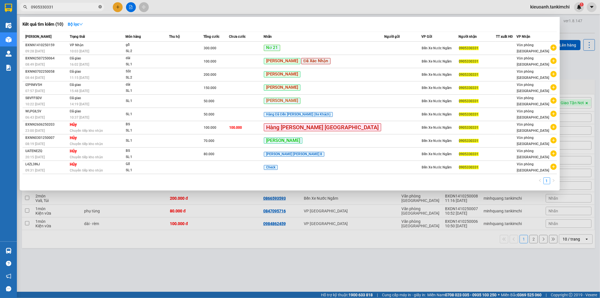
click at [99, 8] on icon "close-circle" at bounding box center [99, 6] width 3 height 3
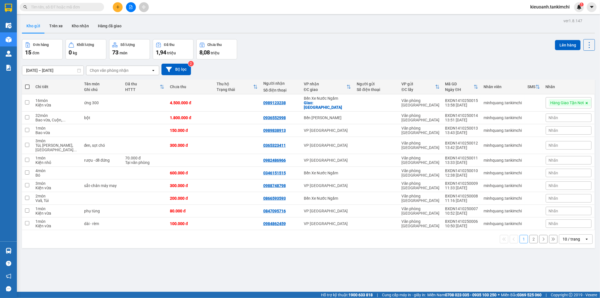
click at [91, 8] on input "text" at bounding box center [64, 7] width 66 height 6
